Goal: Register for event/course

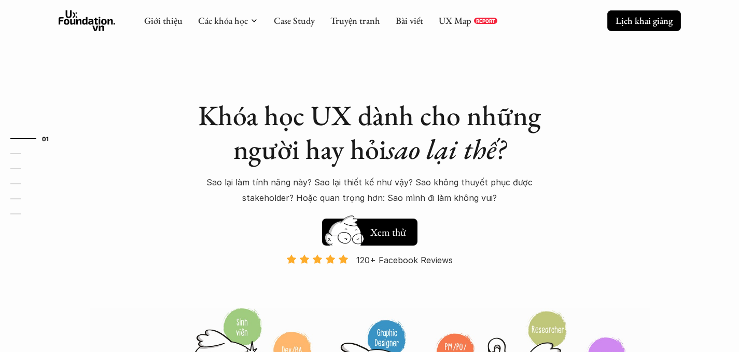
click at [643, 18] on p "Lịch khai giảng" at bounding box center [643, 21] width 57 height 12
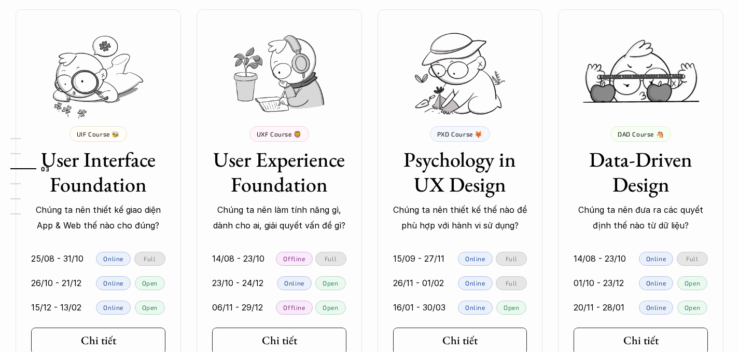
scroll to position [963, 0]
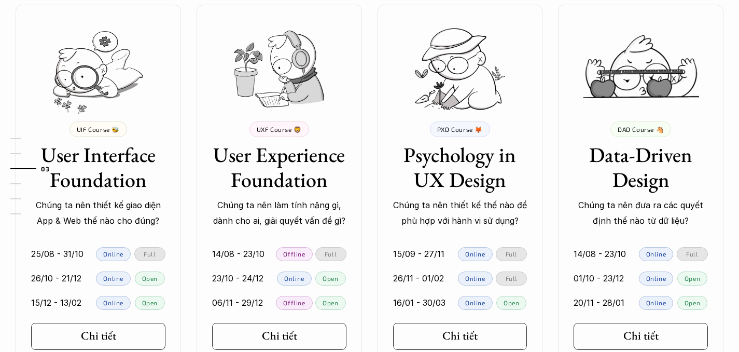
click at [291, 258] on div "Offline" at bounding box center [294, 254] width 36 height 14
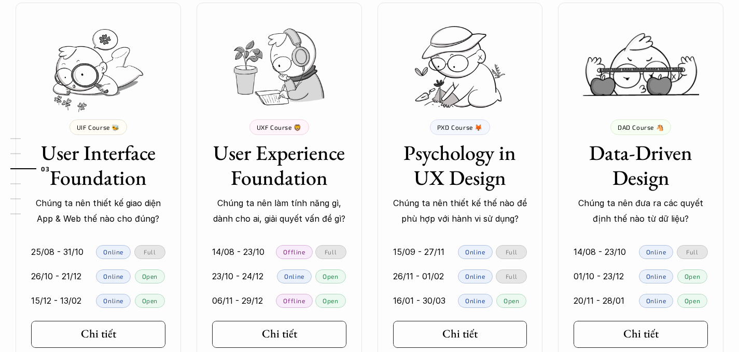
click at [278, 276] on div "Online" at bounding box center [294, 276] width 35 height 14
click at [291, 277] on p "Online" at bounding box center [294, 275] width 20 height 7
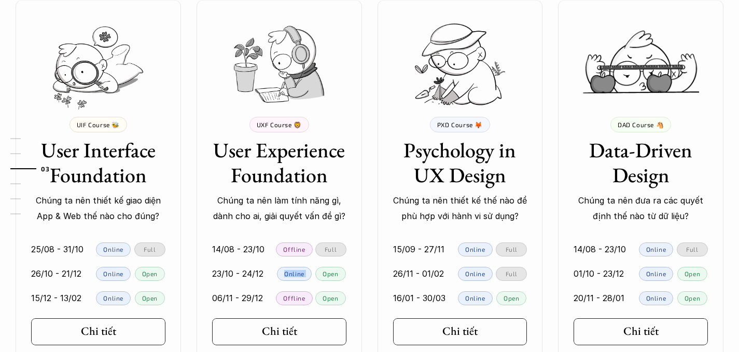
scroll to position [970, 0]
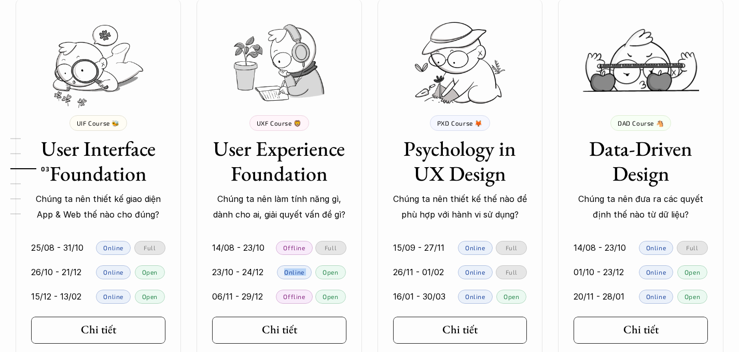
click at [292, 274] on p "Online" at bounding box center [294, 271] width 20 height 7
click at [298, 275] on p "Online" at bounding box center [294, 271] width 20 height 7
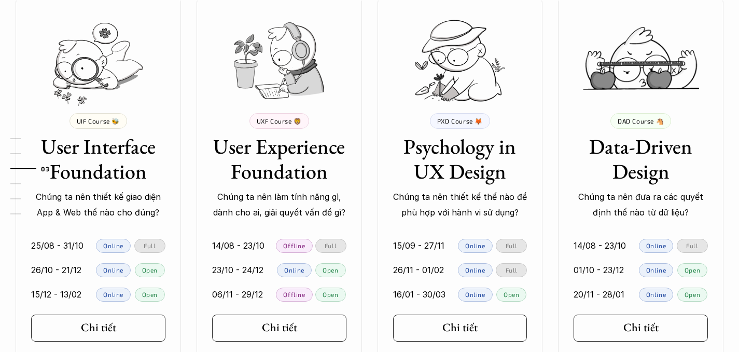
click at [298, 270] on p "Online" at bounding box center [294, 269] width 20 height 7
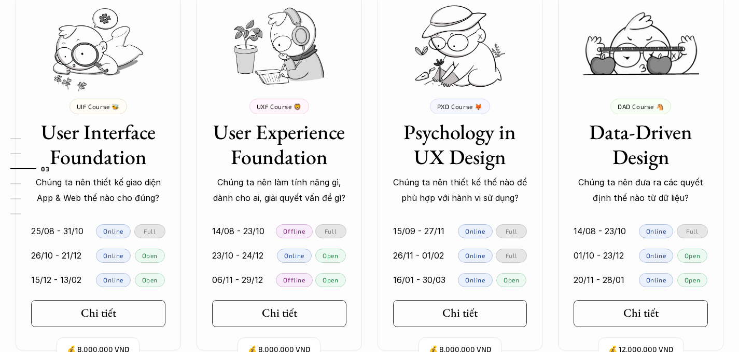
scroll to position [987, 0]
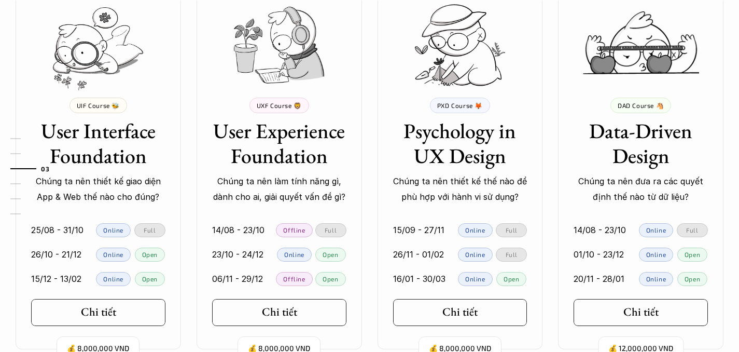
click at [475, 232] on p "Online" at bounding box center [475, 229] width 20 height 7
click at [526, 229] on div "Full" at bounding box center [511, 230] width 31 height 14
click at [509, 247] on div "Full" at bounding box center [511, 254] width 31 height 14
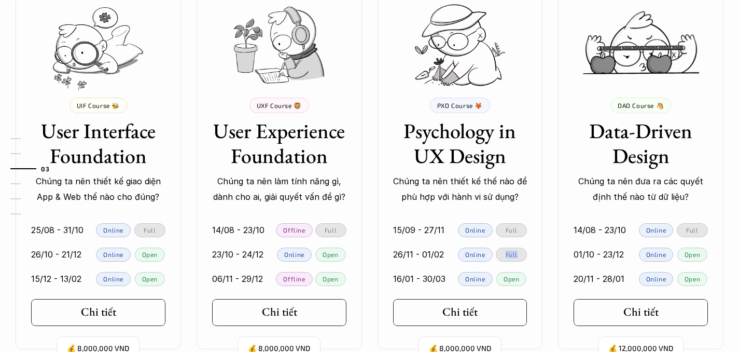
click at [509, 247] on div "Full" at bounding box center [511, 254] width 31 height 14
click at [453, 253] on div at bounding box center [450, 254] width 8 height 14
click at [474, 256] on p "Online" at bounding box center [475, 253] width 20 height 7
click at [305, 258] on div "Online" at bounding box center [294, 254] width 35 height 14
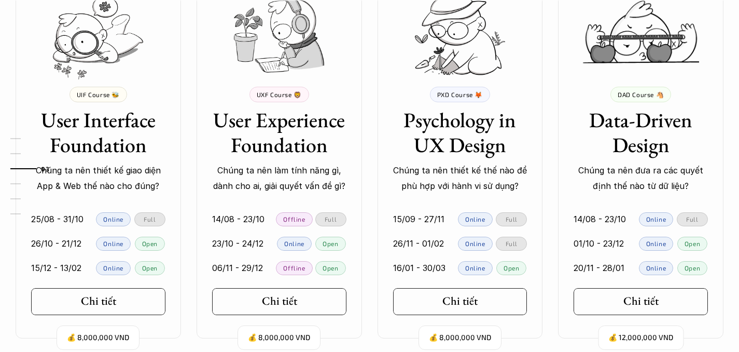
scroll to position [1001, 0]
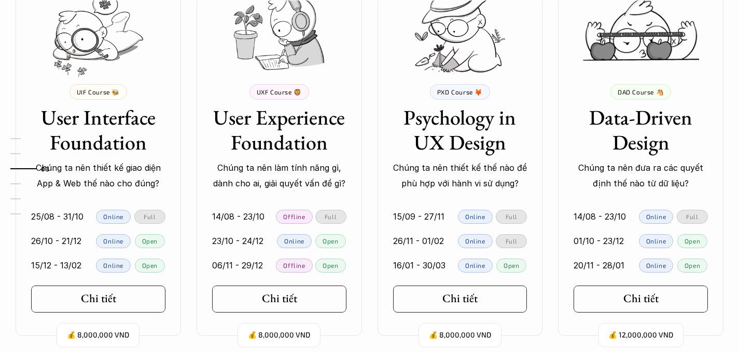
click at [295, 240] on p "Online" at bounding box center [294, 240] width 20 height 7
click at [328, 241] on p "Open" at bounding box center [331, 240] width 16 height 7
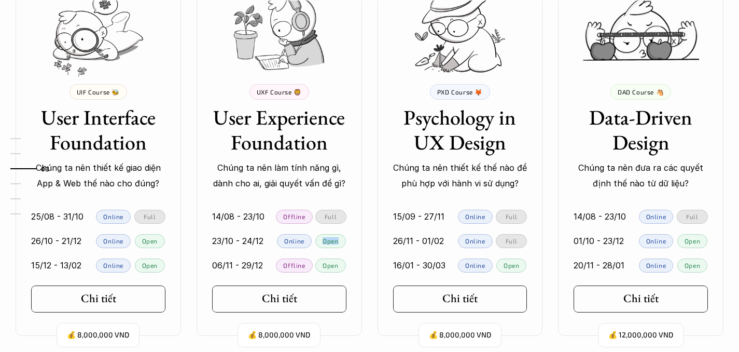
click at [328, 241] on p "Open" at bounding box center [331, 240] width 16 height 7
click at [272, 243] on div at bounding box center [270, 241] width 8 height 14
click at [295, 241] on p "Online" at bounding box center [294, 240] width 20 height 7
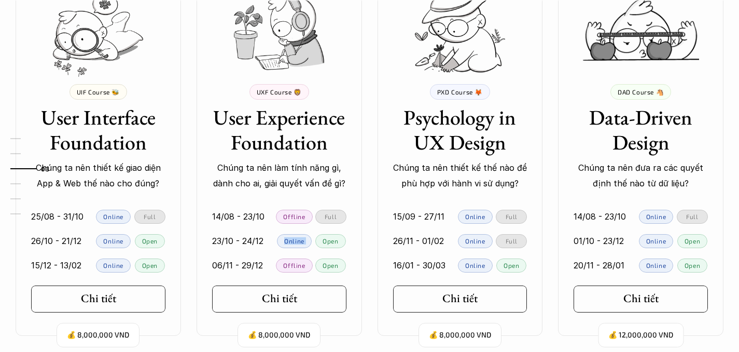
click at [295, 241] on p "Online" at bounding box center [294, 240] width 20 height 7
click at [328, 240] on p "Open" at bounding box center [331, 240] width 16 height 7
click at [293, 243] on p "Online" at bounding box center [294, 240] width 20 height 7
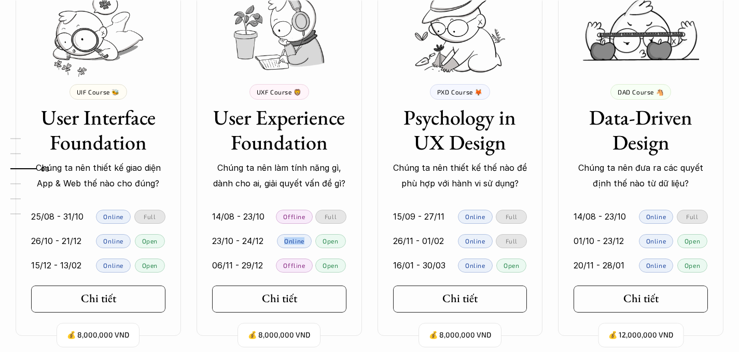
click at [293, 243] on p "Online" at bounding box center [294, 240] width 20 height 7
click at [314, 241] on div "23/10 - 24/12 Online Open" at bounding box center [279, 241] width 134 height 14
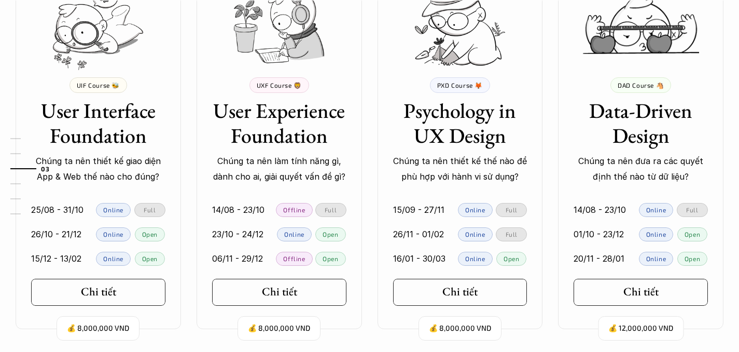
scroll to position [1009, 0]
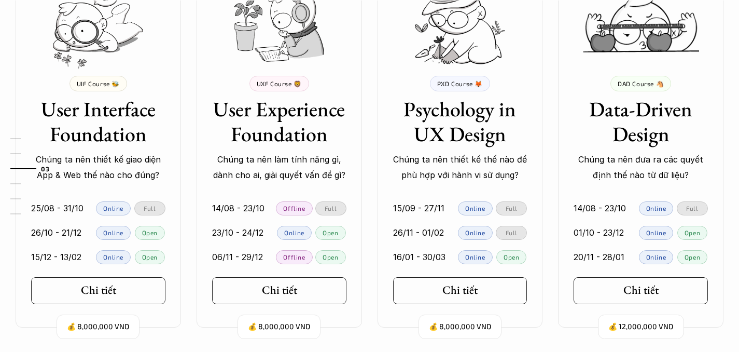
click at [328, 230] on p "Open" at bounding box center [331, 232] width 16 height 7
click at [302, 248] on link "06/11 - 29/12 Offline Open" at bounding box center [279, 257] width 165 height 24
click at [269, 212] on div at bounding box center [270, 208] width 7 height 14
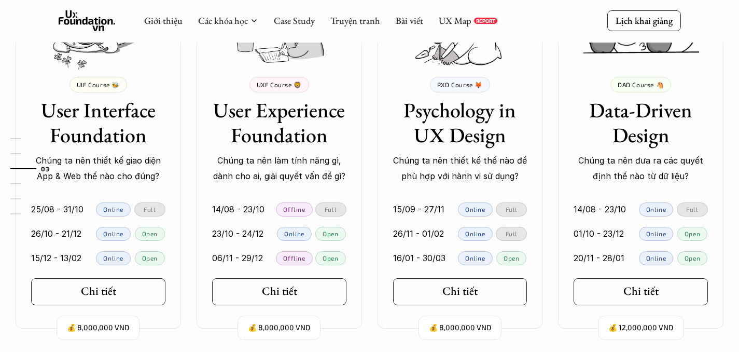
scroll to position [1011, 0]
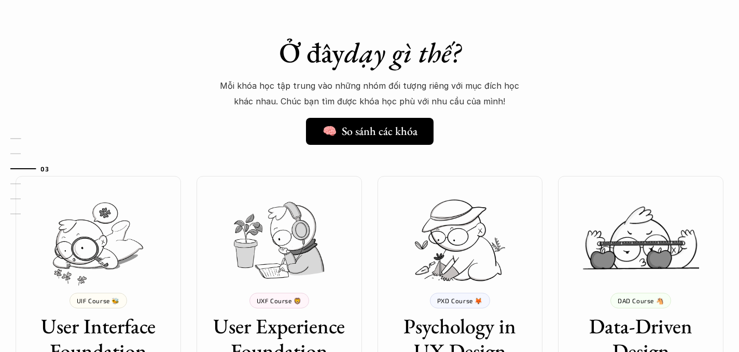
scroll to position [1049, 0]
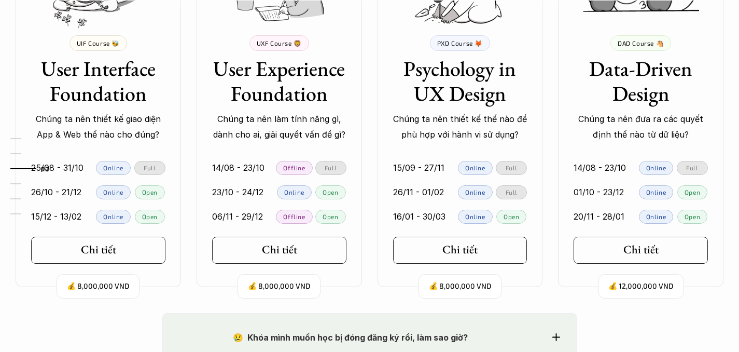
click at [285, 235] on div "💰 8,000,000 VND UXF Course 🦁 User Experience Foundation Chúng ta nên làm tính n…" at bounding box center [279, 103] width 165 height 368
click at [270, 243] on h5 "Chi tiết" at bounding box center [276, 249] width 35 height 13
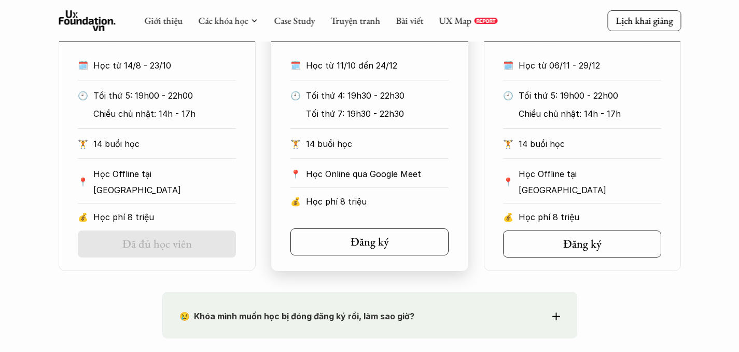
scroll to position [627, 0]
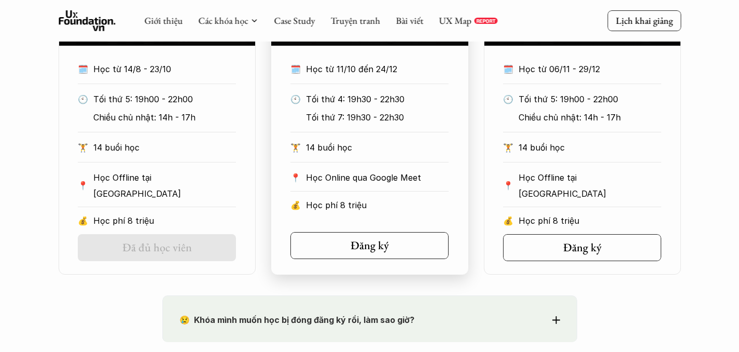
drag, startPoint x: 347, startPoint y: 103, endPoint x: 361, endPoint y: 121, distance: 22.6
click at [361, 121] on div "Tối thứ 4: 19h30 - 22h30 Tối thứ 7: 19h30 - 22h30" at bounding box center [377, 108] width 143 height 34
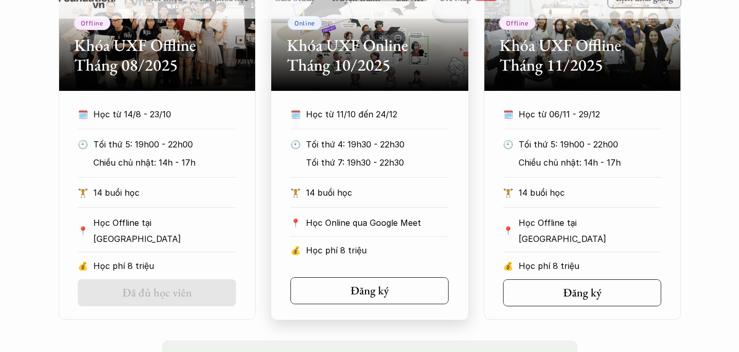
scroll to position [571, 0]
